Goal: Check status

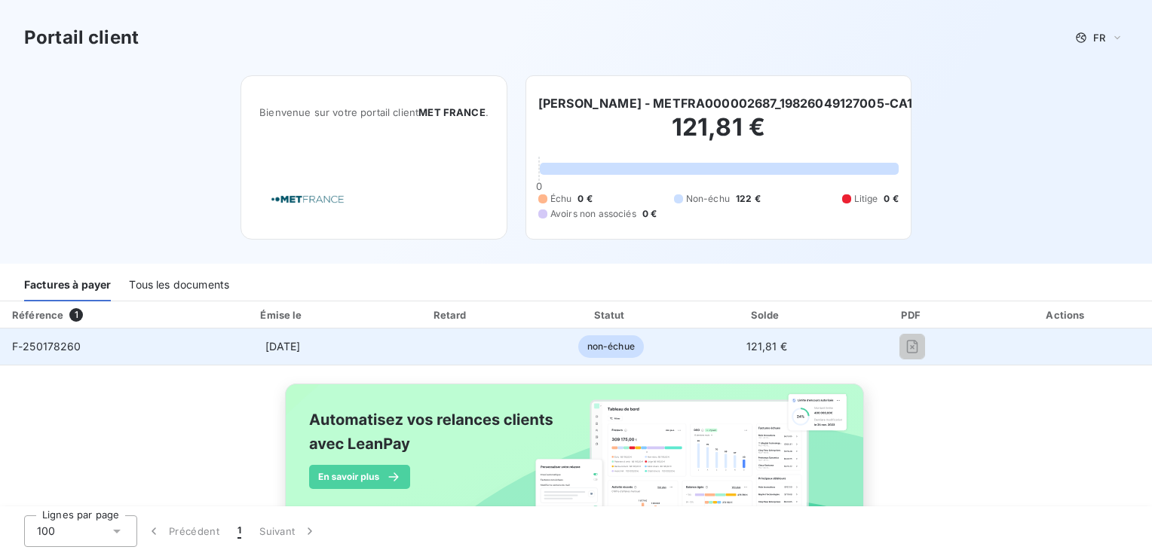
click at [58, 351] on span "F-250178260" at bounding box center [46, 346] width 69 height 13
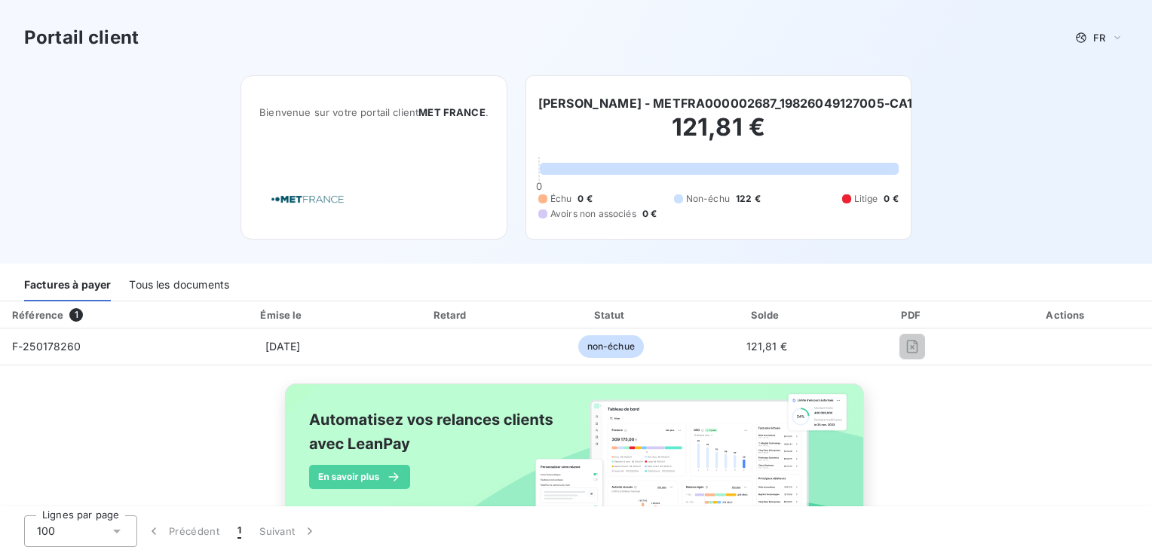
click at [78, 288] on div "Factures à payer" at bounding box center [67, 286] width 87 height 32
click at [196, 284] on div "Tous les documents" at bounding box center [179, 286] width 100 height 32
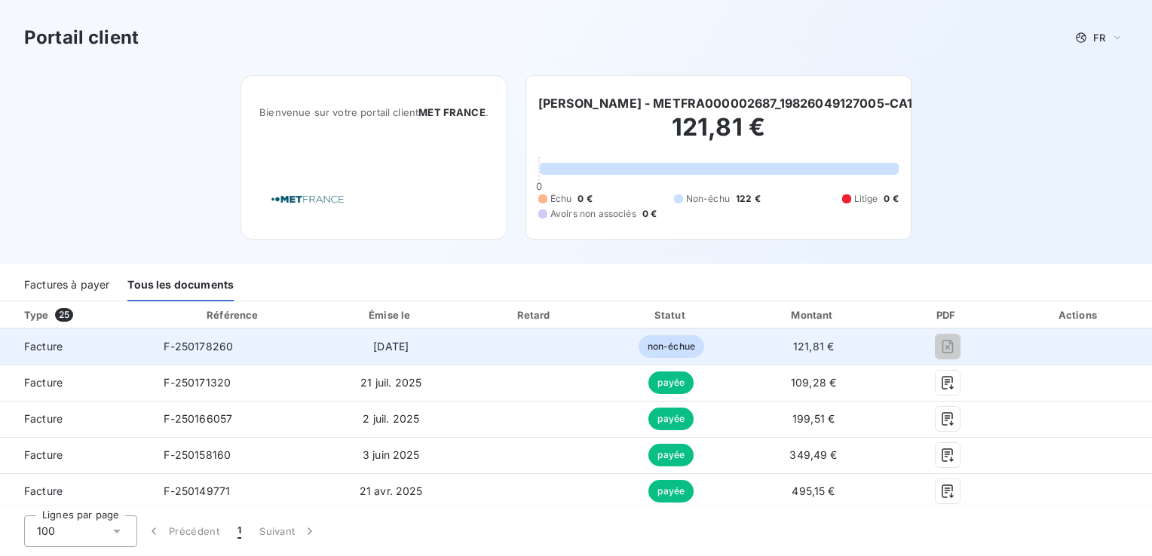
click at [334, 345] on td "3 sept. 2025" at bounding box center [391, 347] width 150 height 36
click at [910, 341] on div at bounding box center [946, 347] width 93 height 24
